Goal: Information Seeking & Learning: Learn about a topic

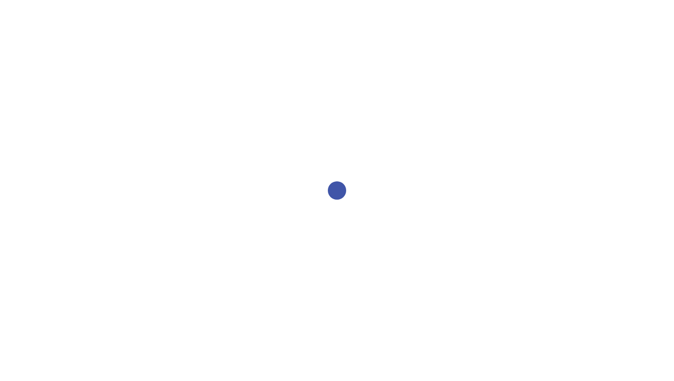
select select "2bed604d-1099-4043-b1bc-2365e8740244"
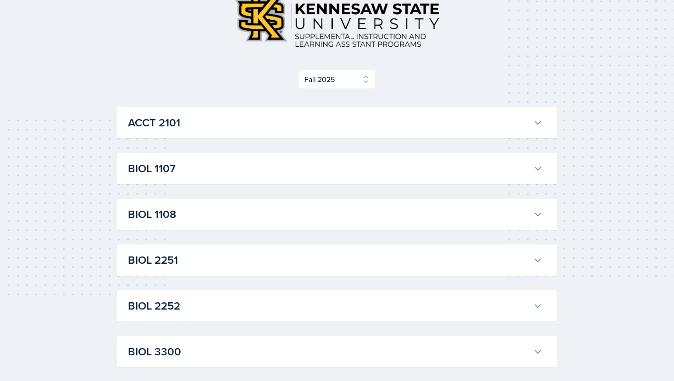
scroll to position [75, 0]
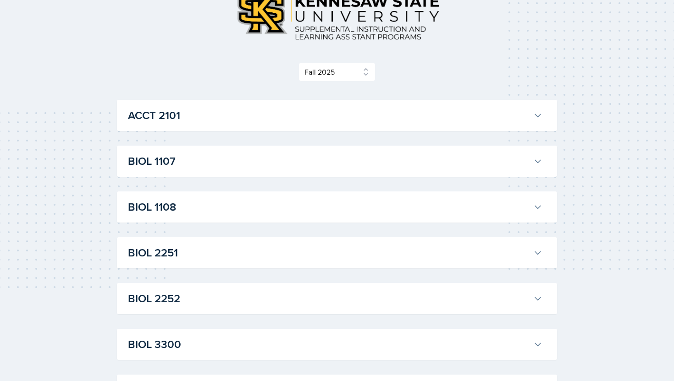
click at [343, 113] on h3 "ACCT 2101" at bounding box center [329, 115] width 402 height 17
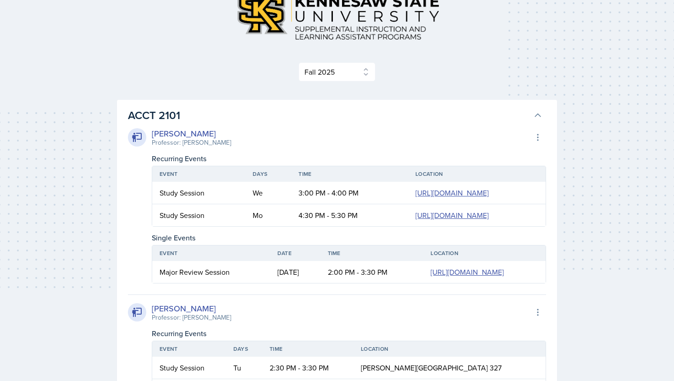
click at [345, 116] on h3 "ACCT 2101" at bounding box center [329, 115] width 402 height 17
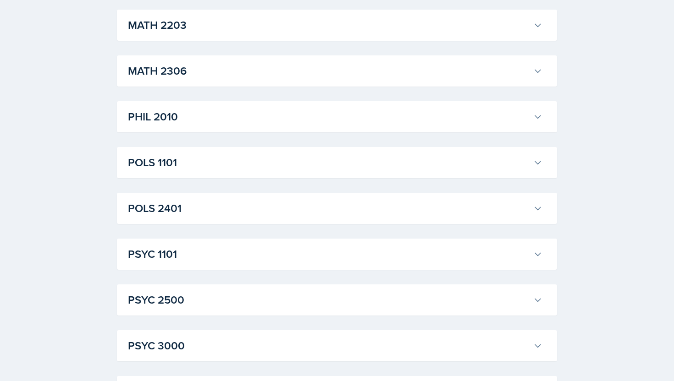
scroll to position [1258, 0]
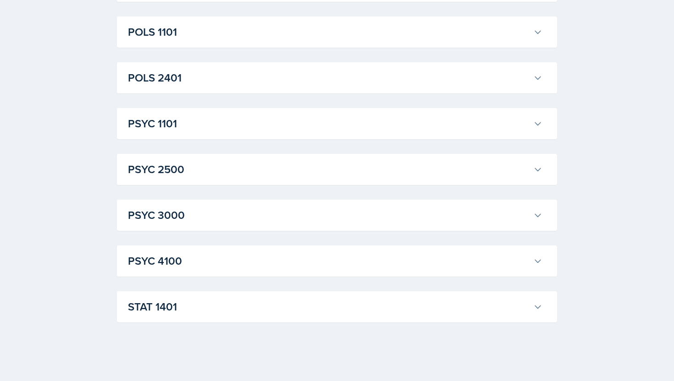
click at [286, 268] on h3 "PSYC 4100" at bounding box center [329, 261] width 402 height 17
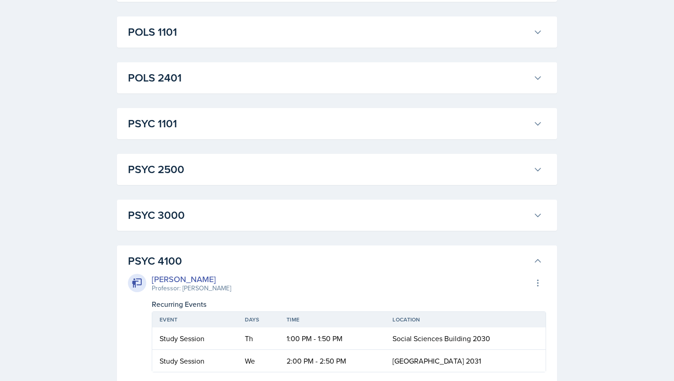
click at [286, 268] on h3 "PSYC 4100" at bounding box center [329, 261] width 402 height 17
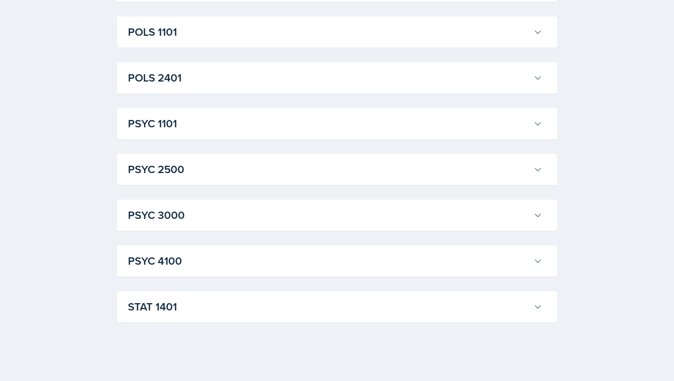
click at [263, 322] on div "STAT [GEOGRAPHIC_DATA][PERSON_NAME] Professor: [PERSON_NAME] Export to Google C…" at bounding box center [337, 307] width 440 height 31
click at [260, 312] on h3 "STAT 1401" at bounding box center [329, 307] width 402 height 17
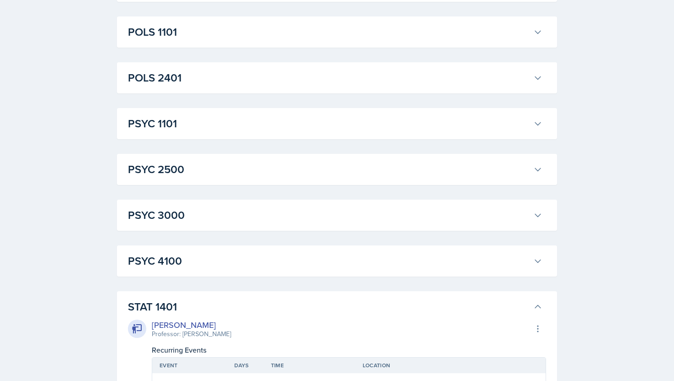
click at [260, 312] on h3 "STAT 1401" at bounding box center [329, 307] width 402 height 17
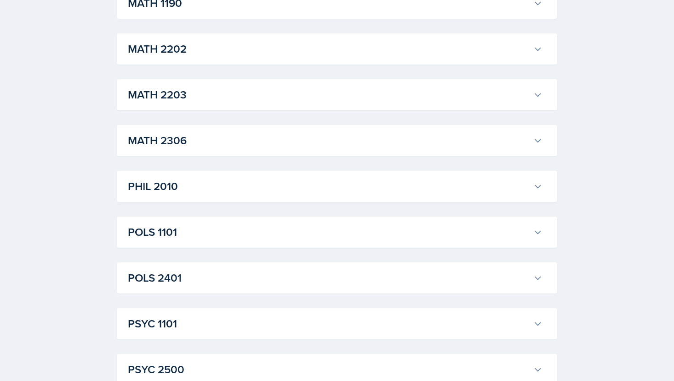
scroll to position [1068, 0]
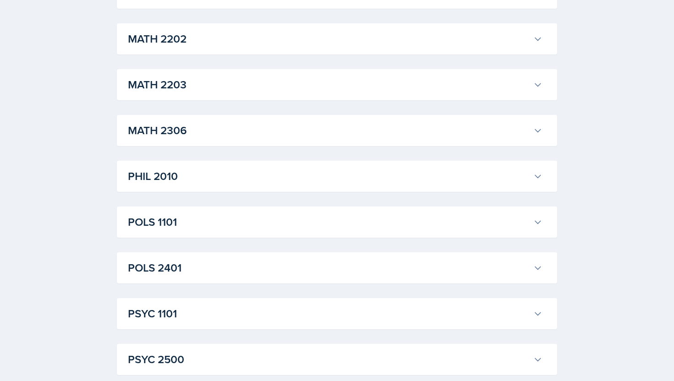
click at [209, 228] on h3 "POLS 1101" at bounding box center [329, 222] width 402 height 17
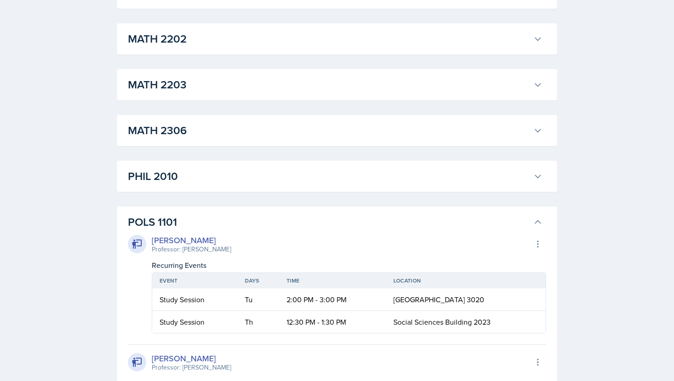
click at [209, 225] on h3 "POLS 1101" at bounding box center [329, 222] width 402 height 17
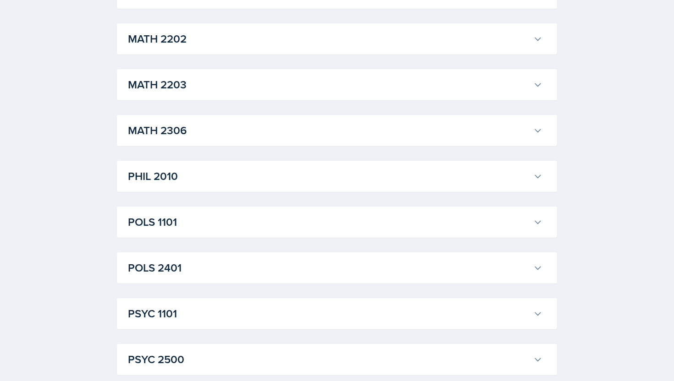
click at [225, 278] on div "POLS 2401 [PERSON_NAME] Professor: [PERSON_NAME] Export to Google Calendar Recu…" at bounding box center [337, 268] width 440 height 31
click at [221, 272] on h3 "POLS 2401" at bounding box center [329, 268] width 402 height 17
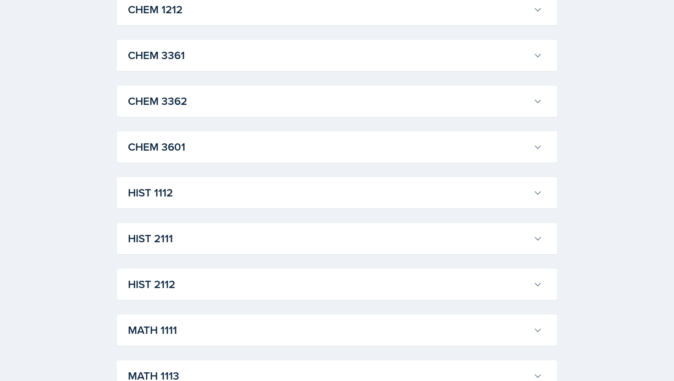
scroll to position [539, 0]
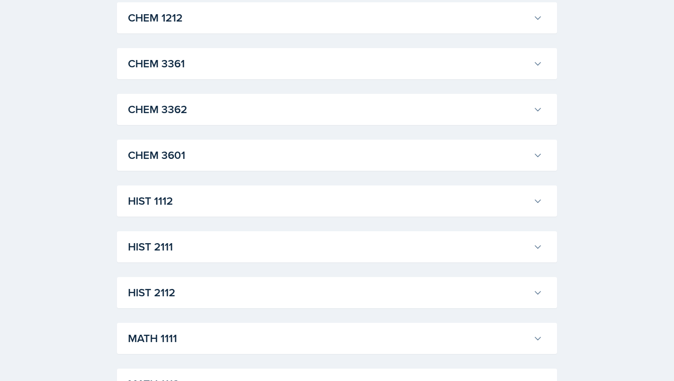
click at [238, 206] on h3 "HIST 1112" at bounding box center [329, 201] width 402 height 17
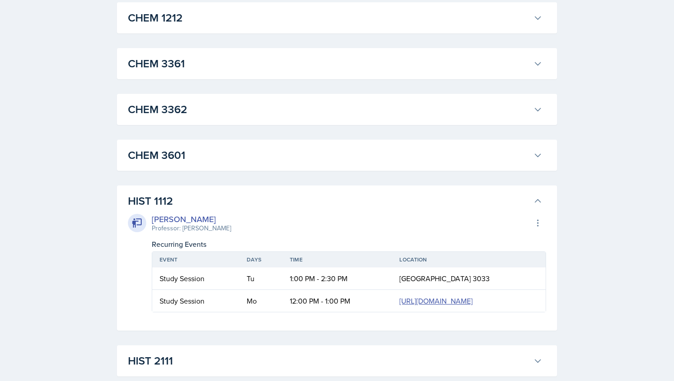
click at [238, 206] on h3 "HIST 1112" at bounding box center [329, 201] width 402 height 17
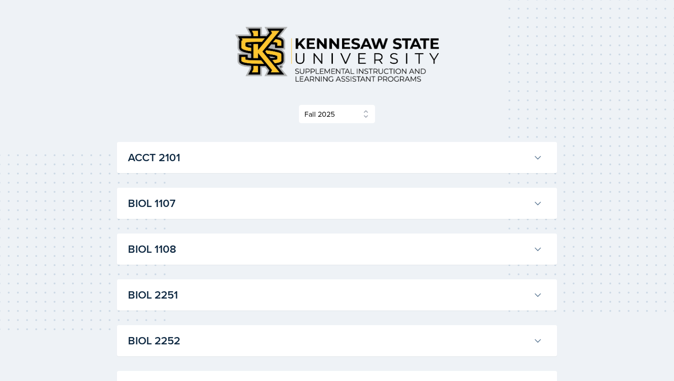
scroll to position [0, 0]
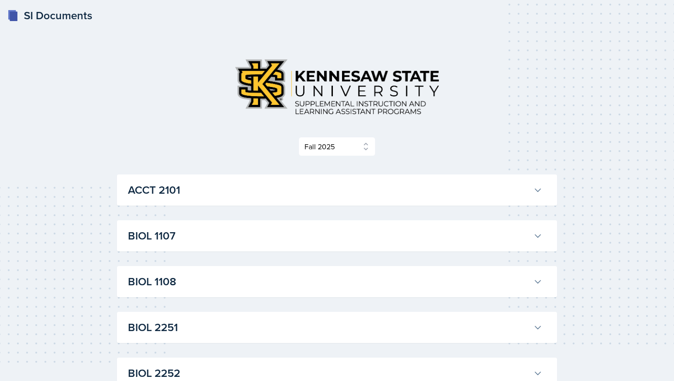
click at [226, 194] on h3 "ACCT 2101" at bounding box center [329, 190] width 402 height 17
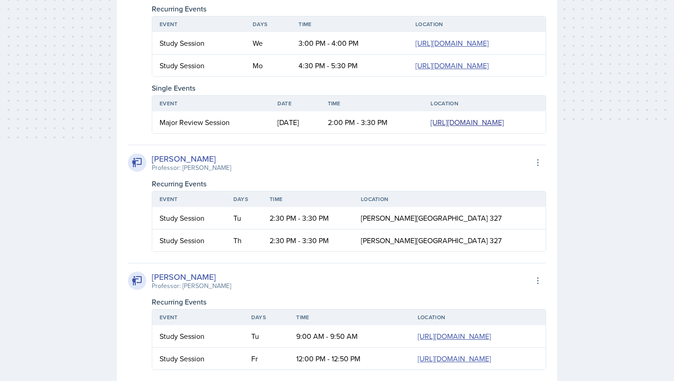
scroll to position [173, 0]
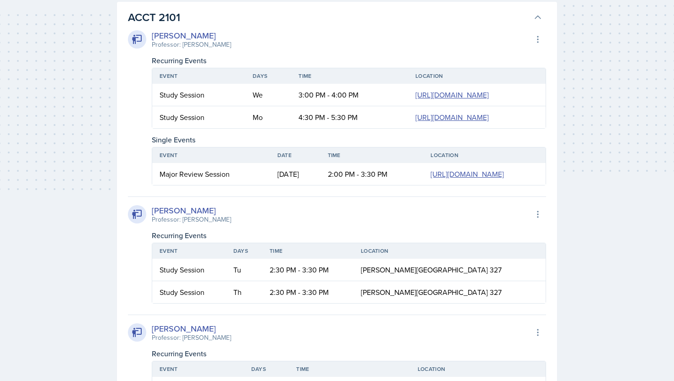
click at [423, 163] on th "Location" at bounding box center [484, 156] width 122 height 16
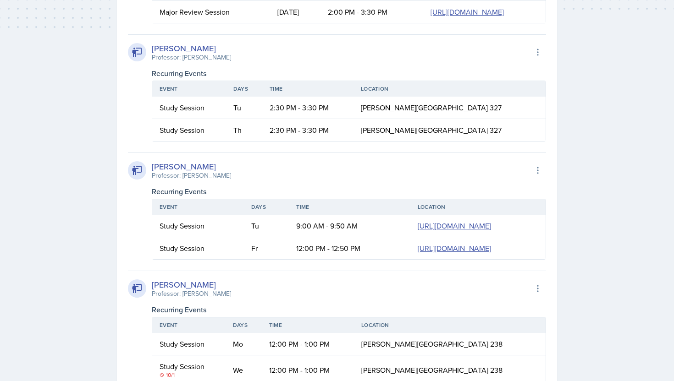
scroll to position [334, 0]
